Goal: Task Accomplishment & Management: Use online tool/utility

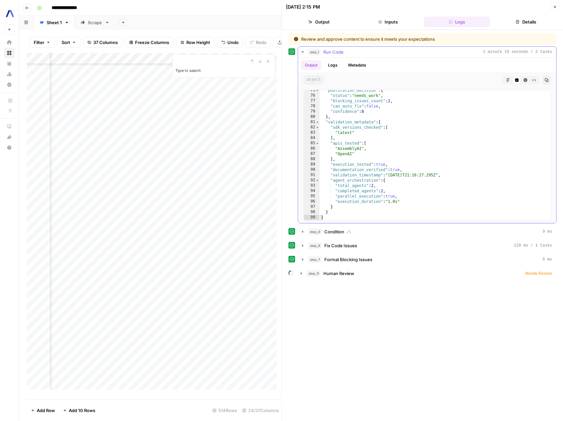
scroll to position [420, 0]
click at [554, 7] on icon "button" at bounding box center [554, 7] width 2 height 2
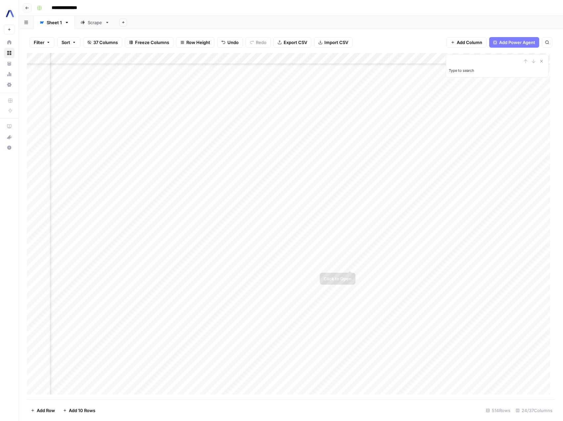
click at [350, 264] on div "Add Column" at bounding box center [291, 226] width 528 height 346
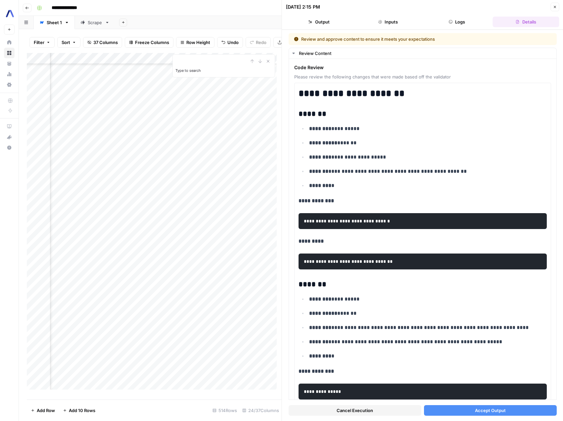
click at [363, 412] on span "Cancel Execution" at bounding box center [354, 410] width 36 height 7
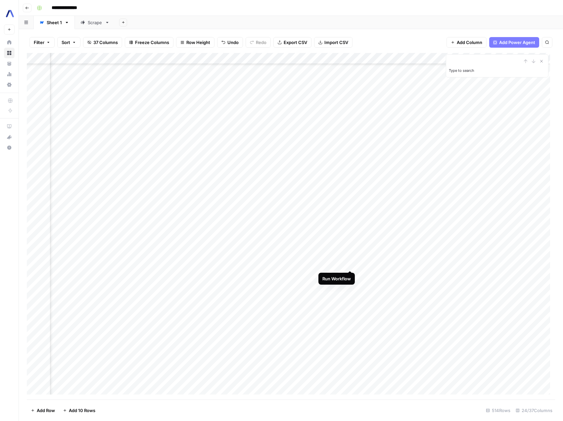
click at [348, 263] on div "Add Column" at bounding box center [291, 226] width 528 height 346
click at [338, 263] on div "Add Column" at bounding box center [291, 226] width 528 height 346
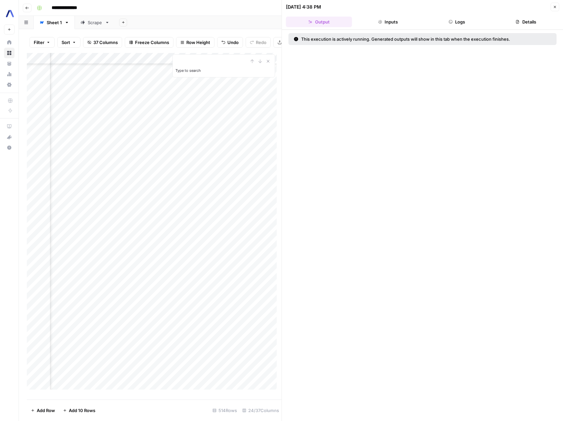
click at [467, 26] on button "Logs" at bounding box center [456, 22] width 66 height 11
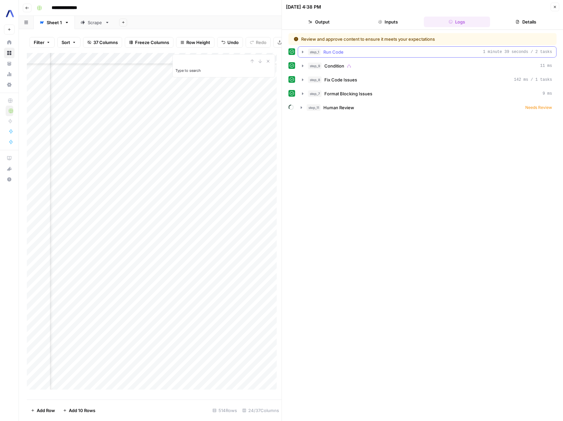
click at [304, 52] on icon "button" at bounding box center [302, 51] width 5 height 5
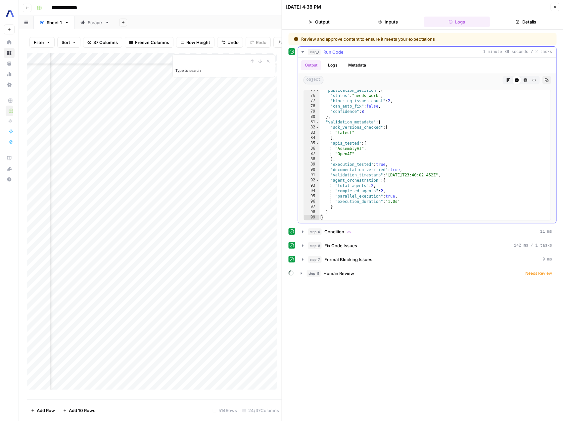
scroll to position [420, 0]
click at [556, 8] on icon "button" at bounding box center [554, 7] width 4 height 4
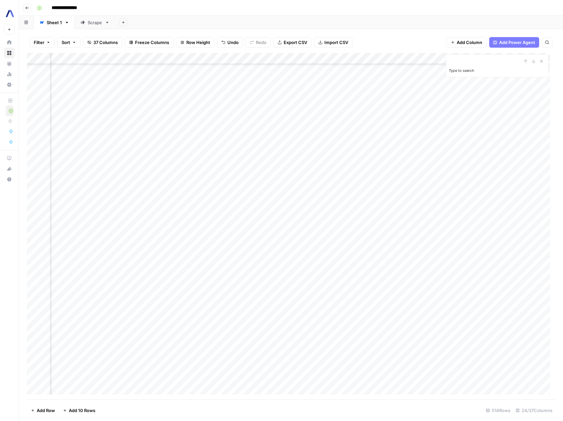
click at [348, 263] on div "Add Column" at bounding box center [291, 226] width 528 height 346
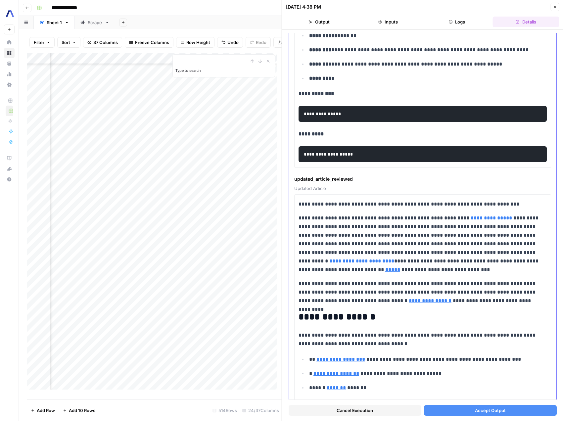
scroll to position [208, 0]
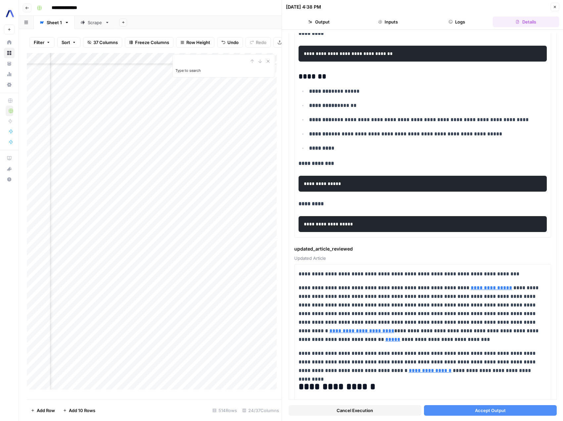
click at [393, 23] on button "Inputs" at bounding box center [388, 22] width 66 height 11
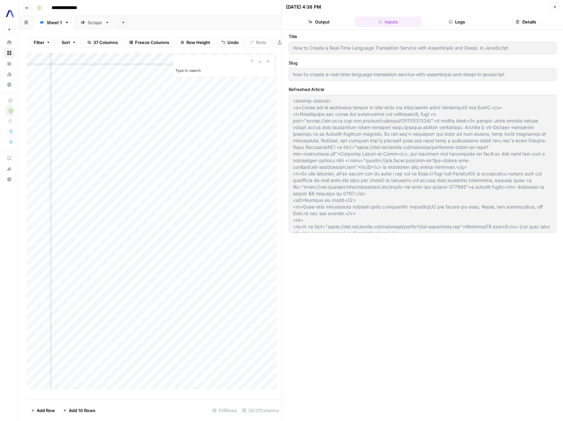
click at [454, 21] on button "Logs" at bounding box center [456, 22] width 66 height 11
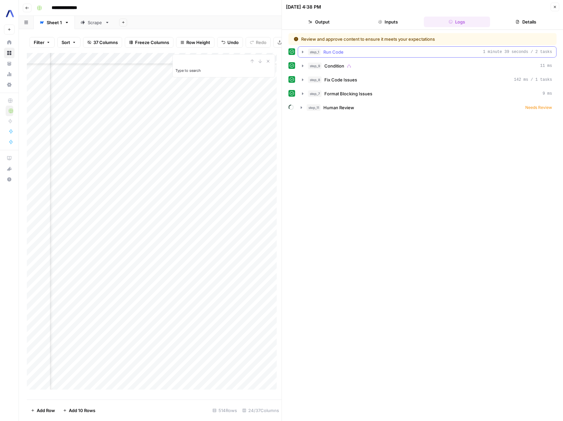
click at [306, 47] on button "step_1 Run Code 1 minute 39 seconds / 2 tasks" at bounding box center [427, 52] width 258 height 11
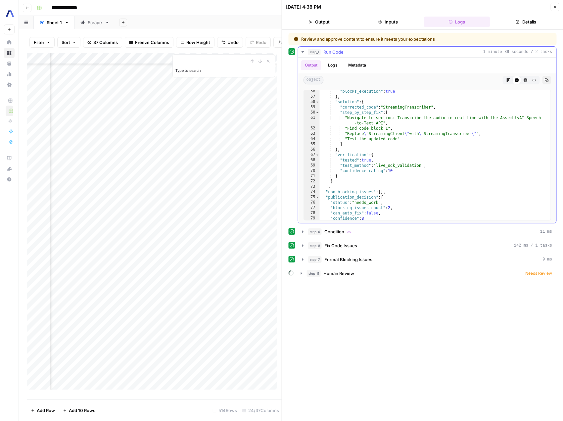
scroll to position [0, 0]
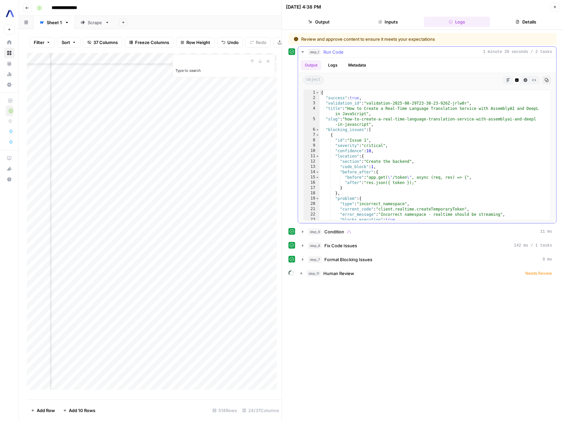
click at [336, 65] on button "Logs" at bounding box center [333, 65] width 18 height 10
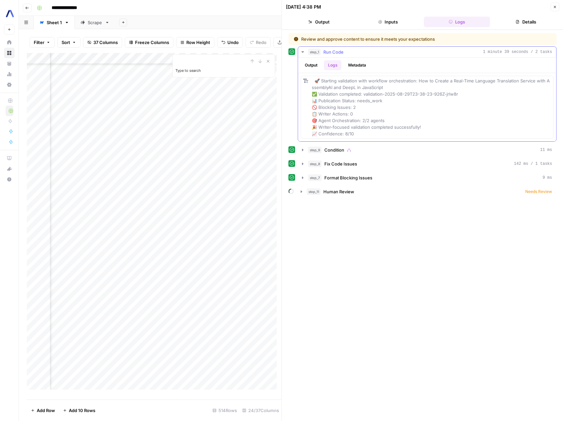
click at [360, 66] on button "Metadata" at bounding box center [357, 65] width 26 height 10
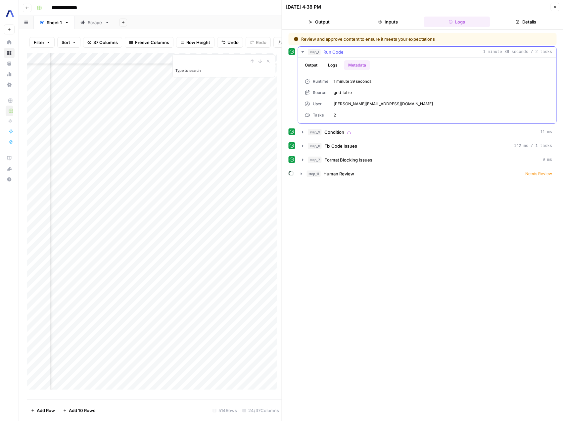
click at [332, 65] on button "Logs" at bounding box center [333, 65] width 18 height 10
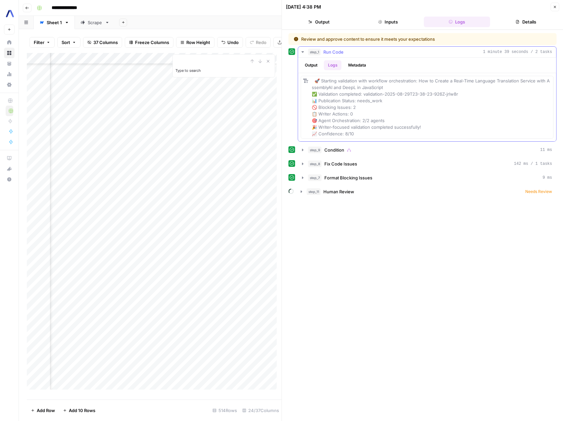
click at [316, 65] on button "Output" at bounding box center [311, 65] width 21 height 10
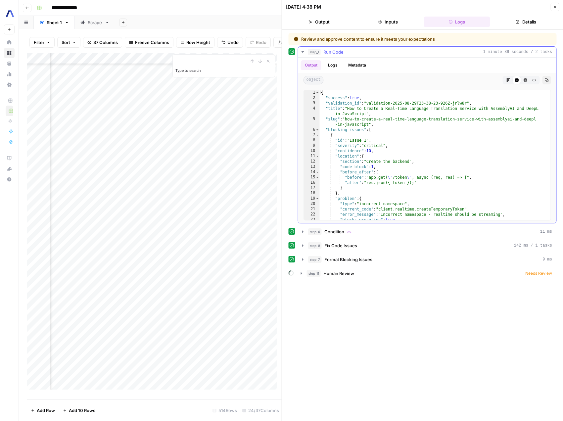
type textarea "**********"
click at [373, 102] on div "{ "success" : true , "validation_id" : "validation-2025-08-29T23-38-23-926Z-jrl…" at bounding box center [433, 160] width 226 height 141
drag, startPoint x: 373, startPoint y: 102, endPoint x: 459, endPoint y: 101, distance: 86.4
click at [459, 101] on div "{ "success" : true , "validation_id" : "validation-2025-08-29T23-38-23-926Z-jrl…" at bounding box center [433, 160] width 226 height 141
